Goal: Transaction & Acquisition: Subscribe to service/newsletter

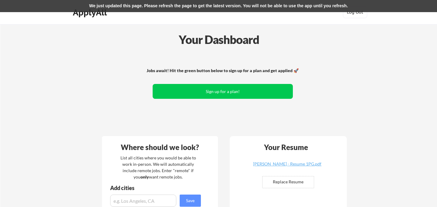
click at [84, 18] on div "ApplyAll" at bounding box center [91, 13] width 48 height 15
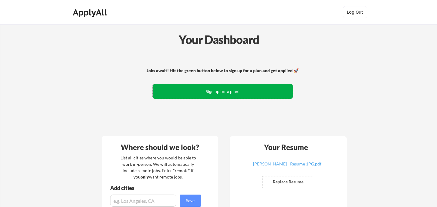
click at [230, 95] on button "Sign up for a plan!" at bounding box center [223, 91] width 140 height 15
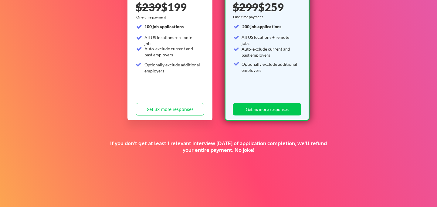
scroll to position [97, 0]
